Goal: Find specific page/section: Find specific page/section

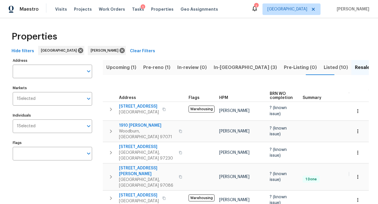
scroll to position [0, 38]
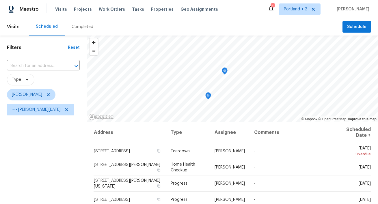
scroll to position [29, 0]
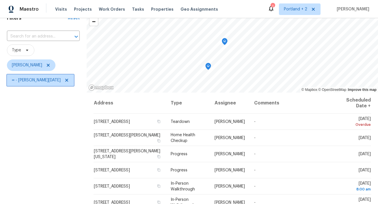
click at [64, 81] on icon at bounding box center [66, 80] width 5 height 5
